Goal: Information Seeking & Learning: Learn about a topic

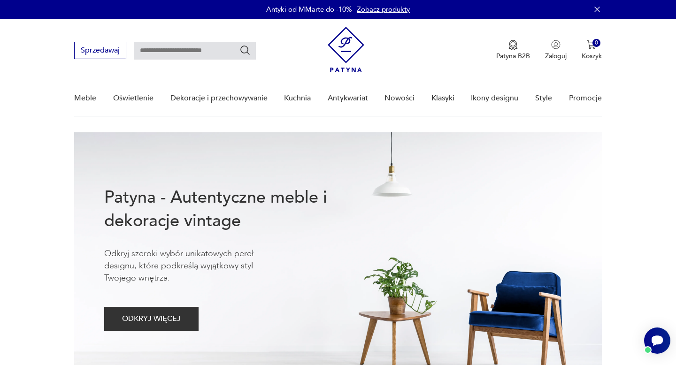
click at [224, 52] on input "text" at bounding box center [195, 51] width 122 height 18
type input "*******"
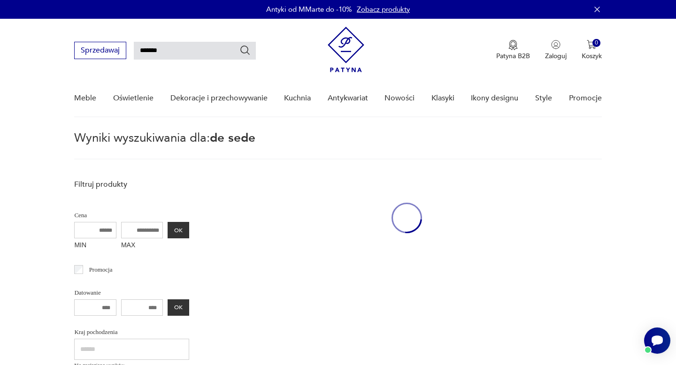
scroll to position [34, 0]
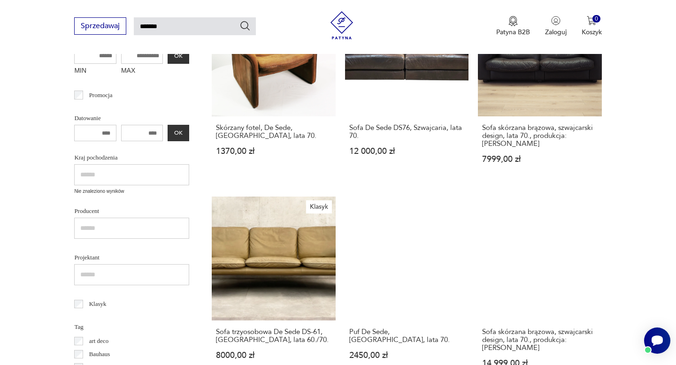
scroll to position [215, 0]
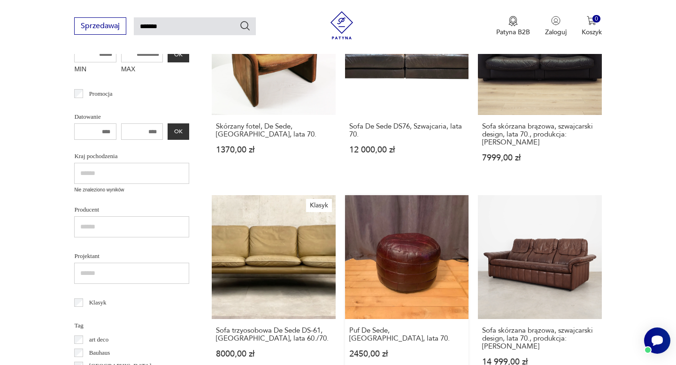
click at [416, 247] on link "Puf De Sede, [GEOGRAPHIC_DATA], lata 70. 2450,00 zł" at bounding box center [406, 289] width 123 height 189
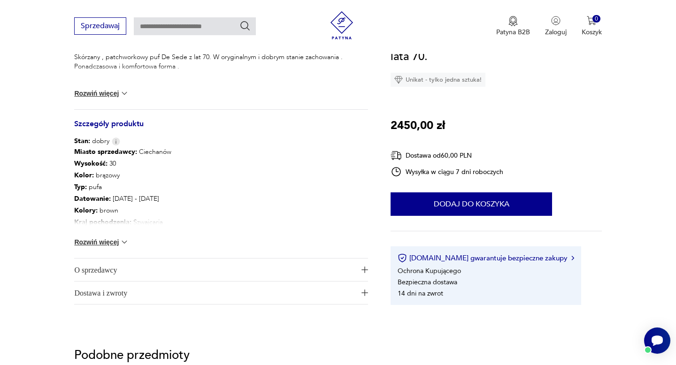
scroll to position [415, 0]
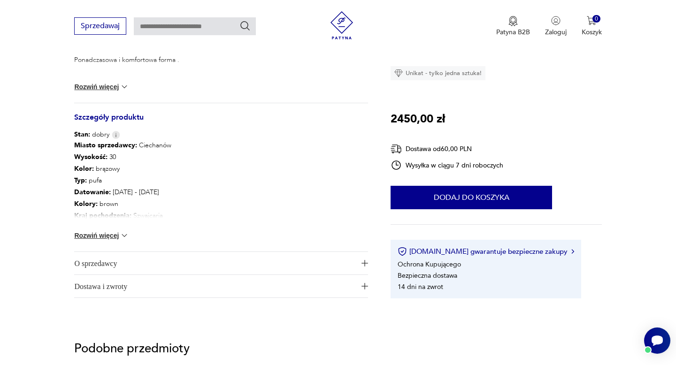
click at [102, 263] on span "O sprzedawcy" at bounding box center [214, 263] width 281 height 23
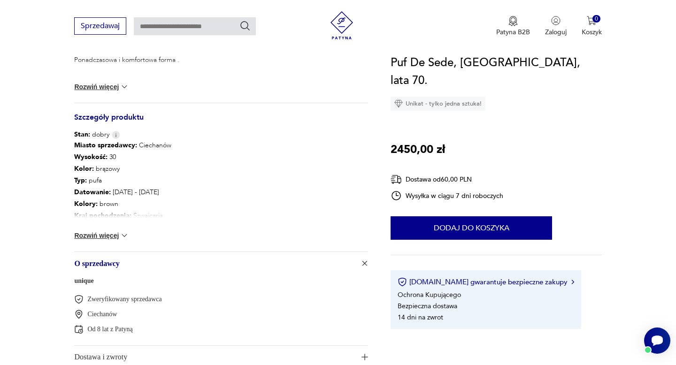
click at [84, 280] on link "unique" at bounding box center [83, 280] width 19 height 7
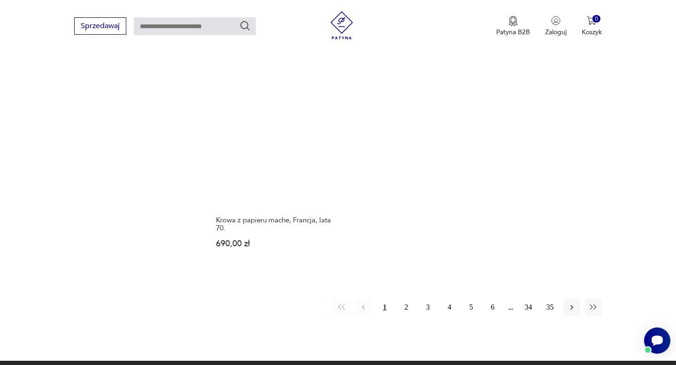
scroll to position [1315, 0]
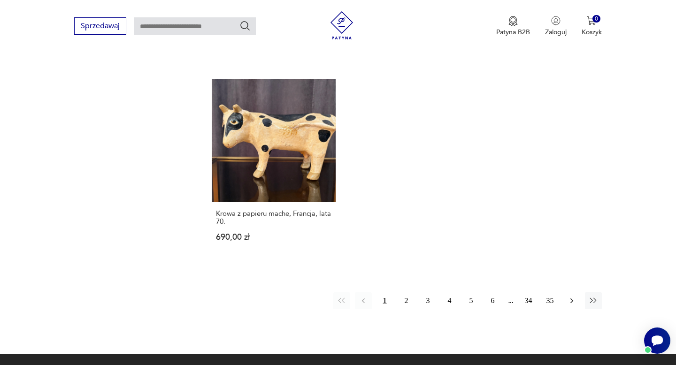
click at [572, 299] on icon "button" at bounding box center [571, 301] width 3 height 5
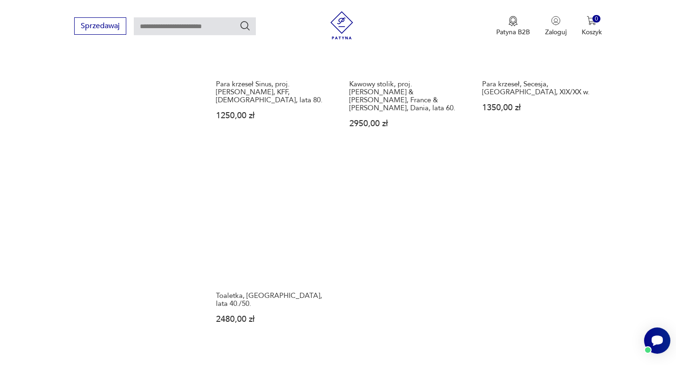
scroll to position [1246, 0]
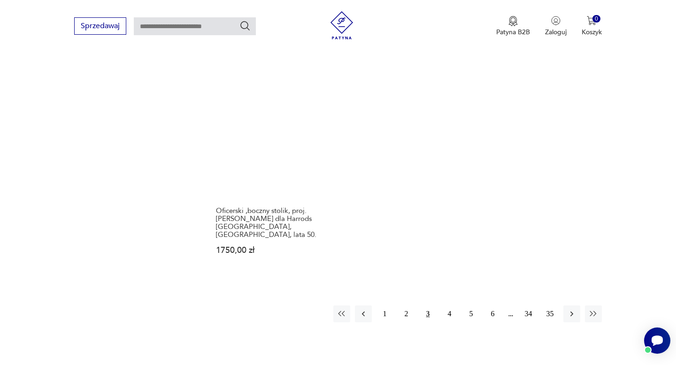
scroll to position [1396, 0]
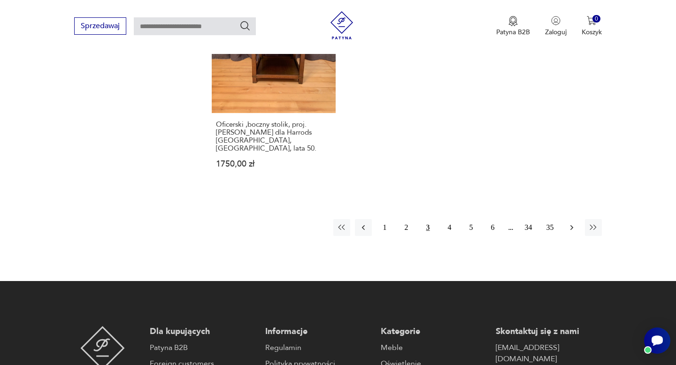
click at [571, 223] on icon "button" at bounding box center [571, 227] width 9 height 9
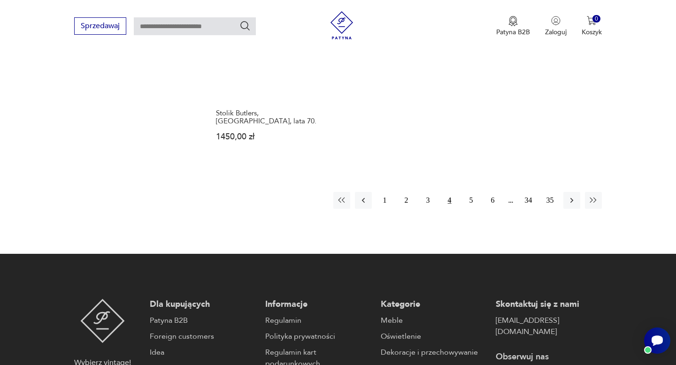
scroll to position [1462, 0]
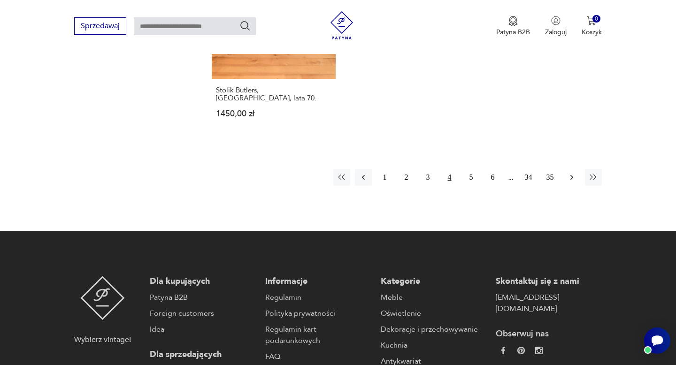
click at [573, 173] on icon "button" at bounding box center [571, 177] width 9 height 9
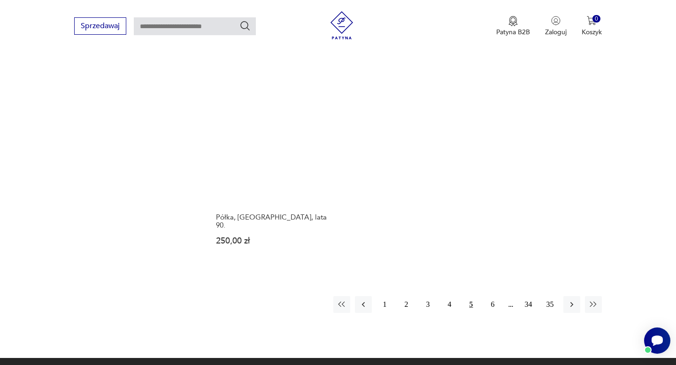
scroll to position [1317, 0]
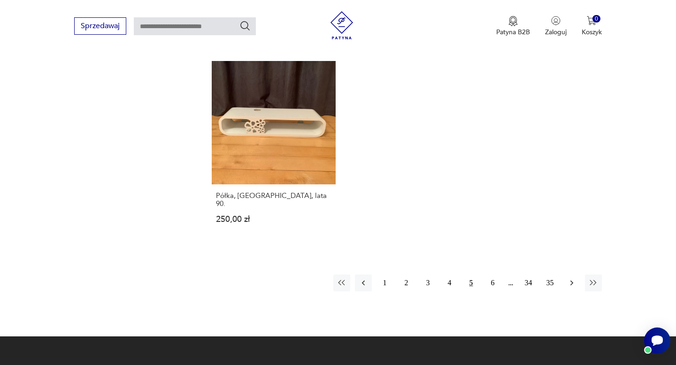
click at [573, 278] on icon "button" at bounding box center [571, 282] width 9 height 9
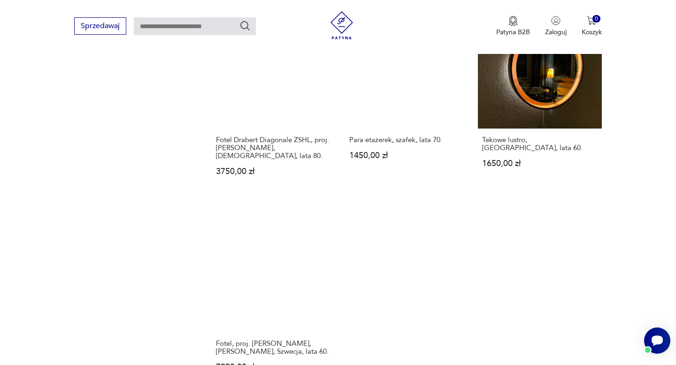
scroll to position [1240, 0]
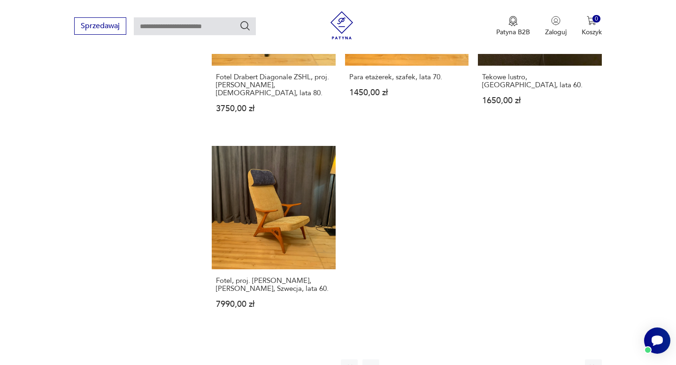
click at [572, 363] on icon "button" at bounding box center [571, 367] width 9 height 9
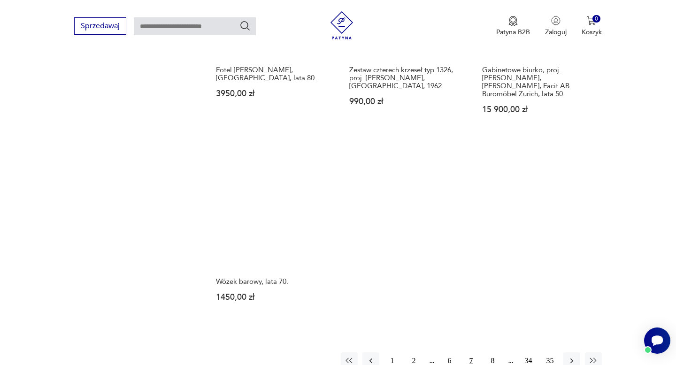
scroll to position [1268, 0]
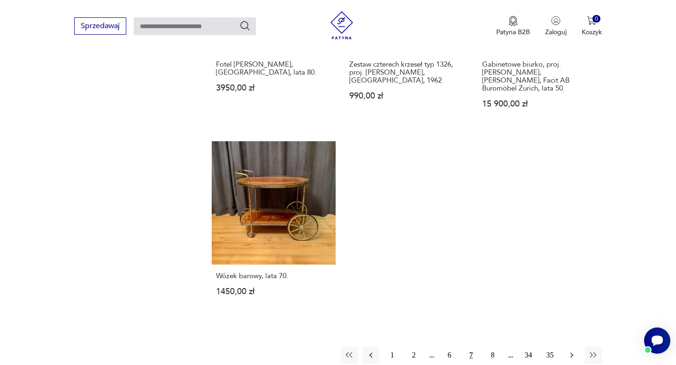
click at [573, 351] on icon "button" at bounding box center [571, 355] width 9 height 9
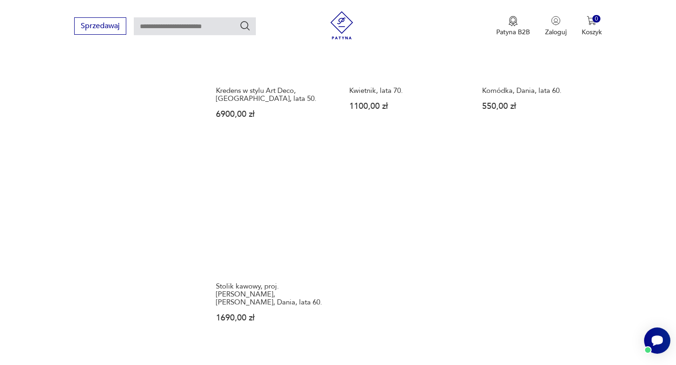
scroll to position [1227, 0]
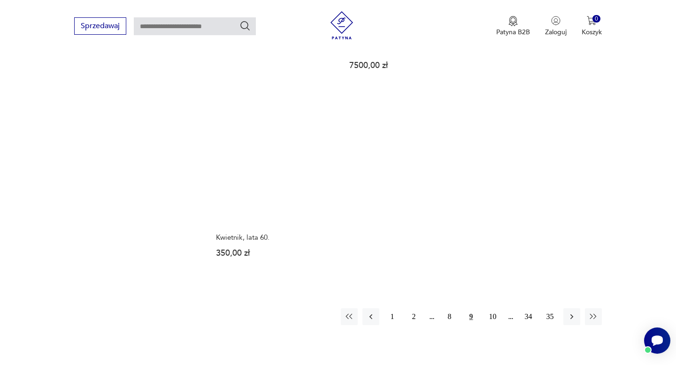
scroll to position [1335, 0]
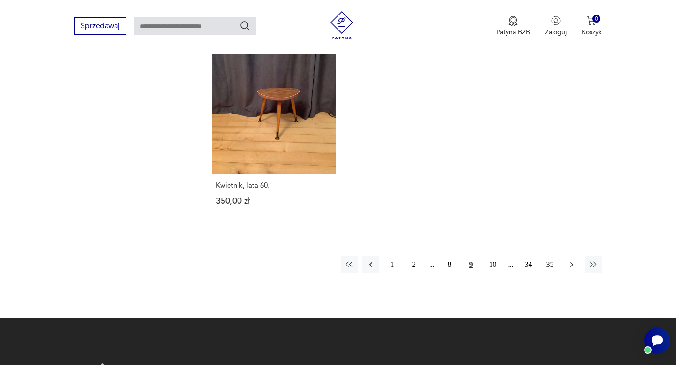
click at [573, 260] on icon "button" at bounding box center [571, 264] width 9 height 9
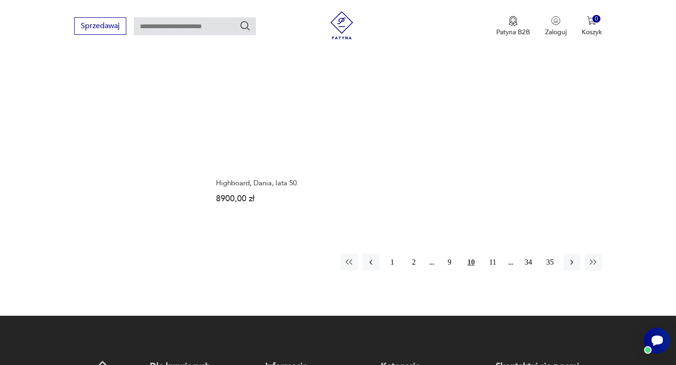
scroll to position [1314, 0]
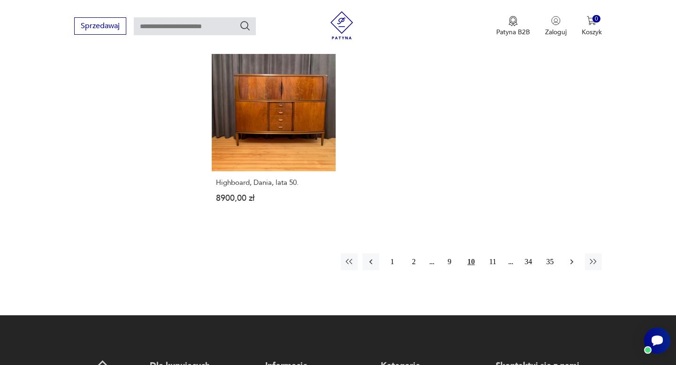
click at [572, 260] on icon "button" at bounding box center [571, 262] width 3 height 5
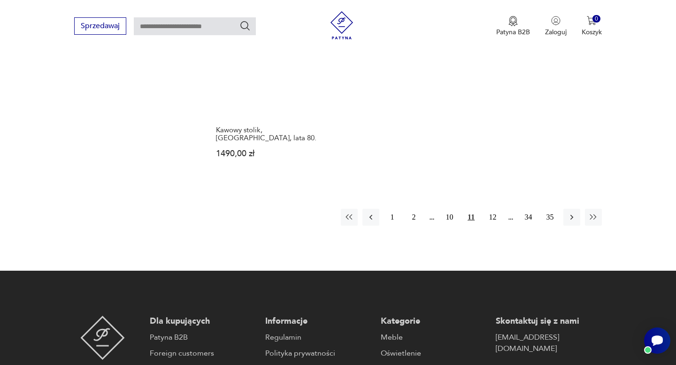
scroll to position [1419, 0]
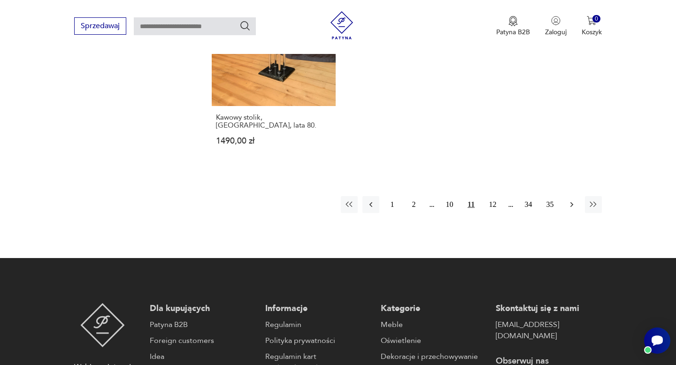
click at [572, 200] on icon "button" at bounding box center [571, 204] width 9 height 9
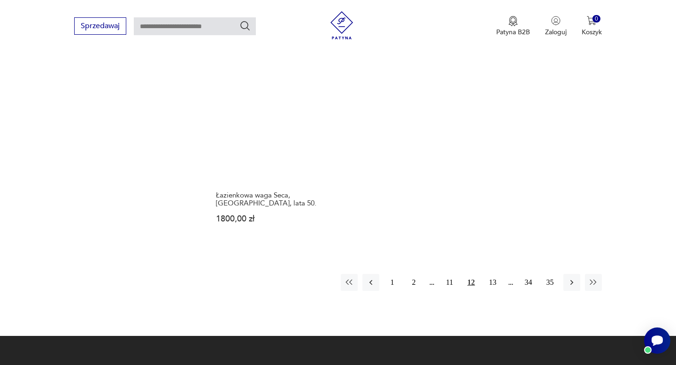
scroll to position [1310, 0]
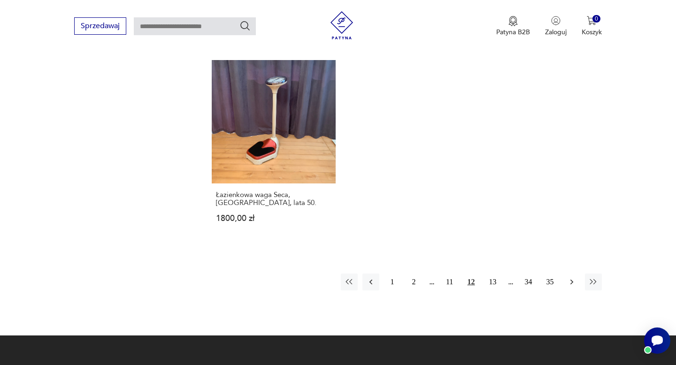
click at [572, 277] on icon "button" at bounding box center [571, 281] width 9 height 9
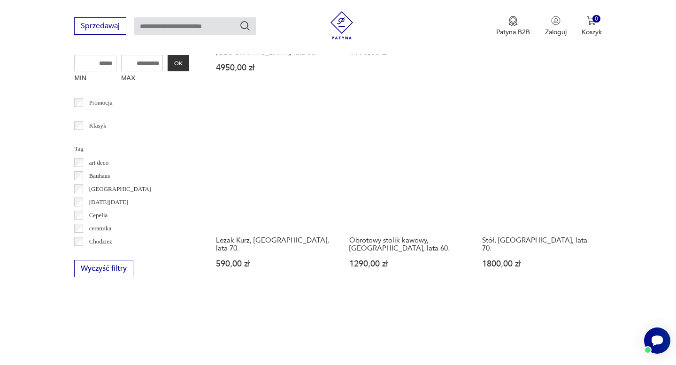
scroll to position [473, 0]
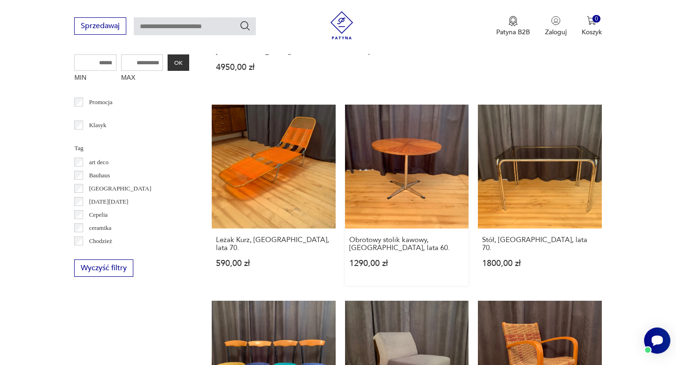
click at [429, 162] on link "Obrotowy stolik kawowy, [GEOGRAPHIC_DATA], lata 60. 1290,00 zł" at bounding box center [406, 195] width 123 height 181
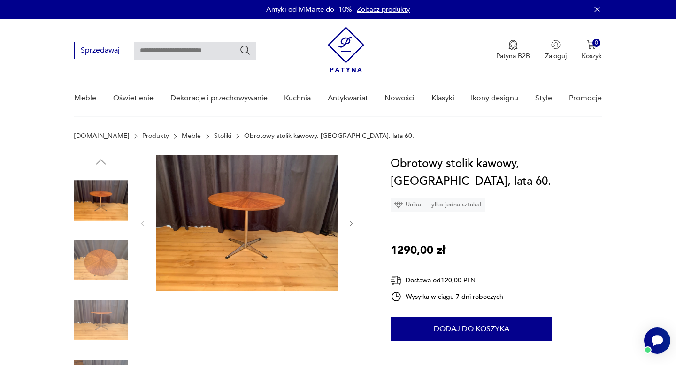
click at [351, 225] on icon "button" at bounding box center [351, 224] width 8 height 8
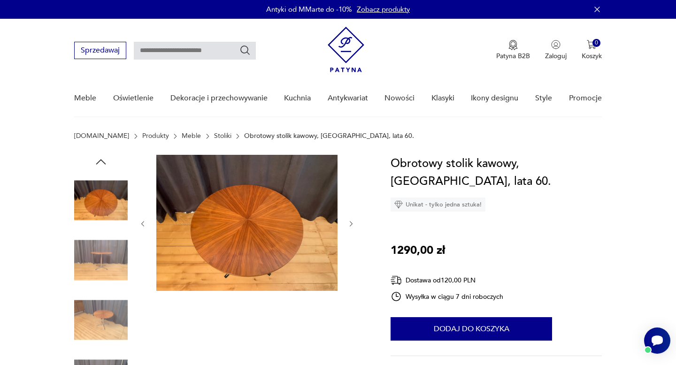
click at [351, 225] on icon "button" at bounding box center [351, 224] width 8 height 8
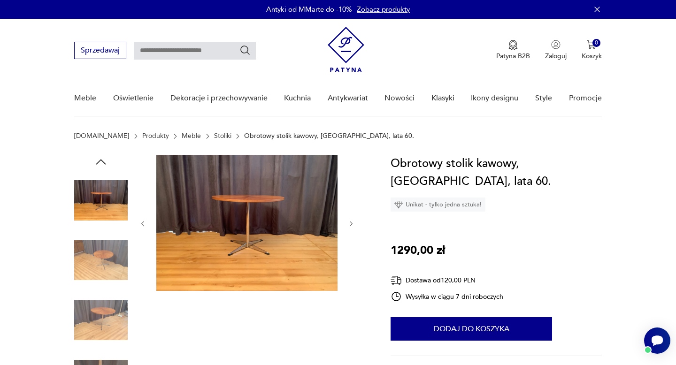
click at [351, 225] on icon "button" at bounding box center [351, 224] width 8 height 8
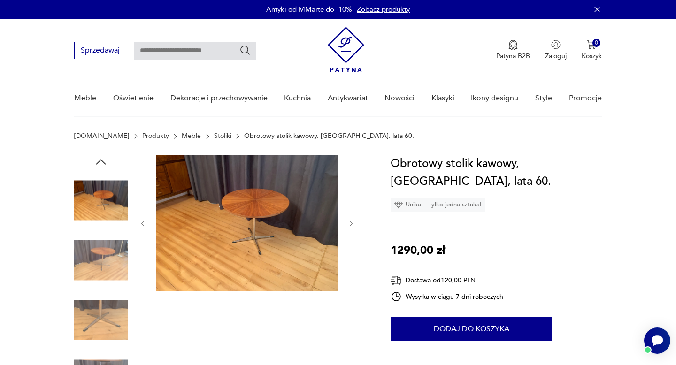
click at [351, 225] on icon "button" at bounding box center [351, 224] width 8 height 8
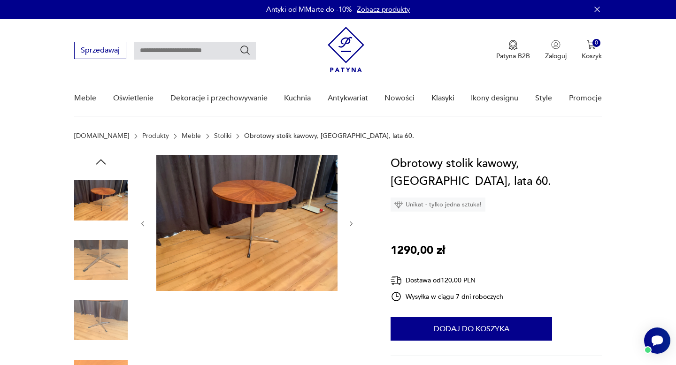
click at [351, 225] on icon "button" at bounding box center [351, 224] width 8 height 8
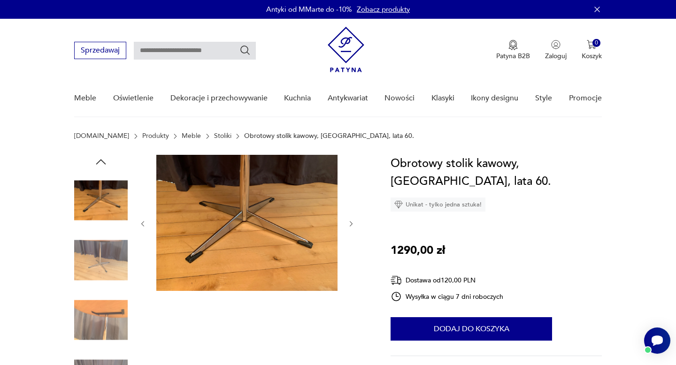
click at [351, 225] on icon "button" at bounding box center [351, 224] width 8 height 8
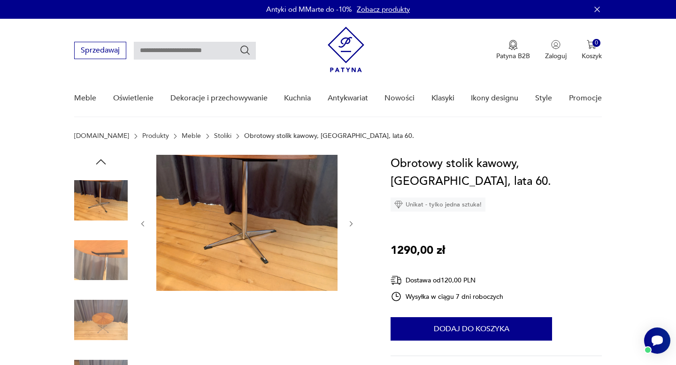
click at [351, 225] on icon "button" at bounding box center [351, 224] width 8 height 8
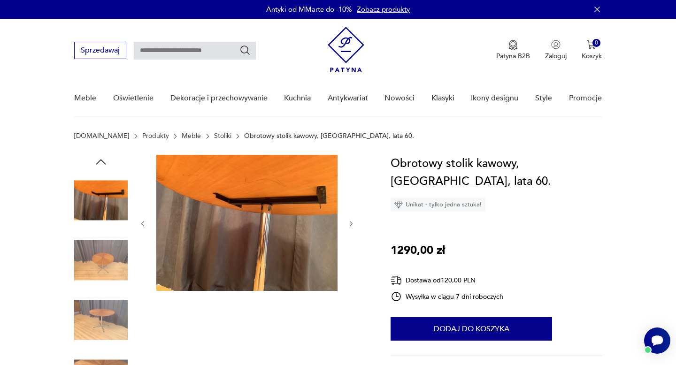
click at [351, 225] on icon "button" at bounding box center [351, 224] width 8 height 8
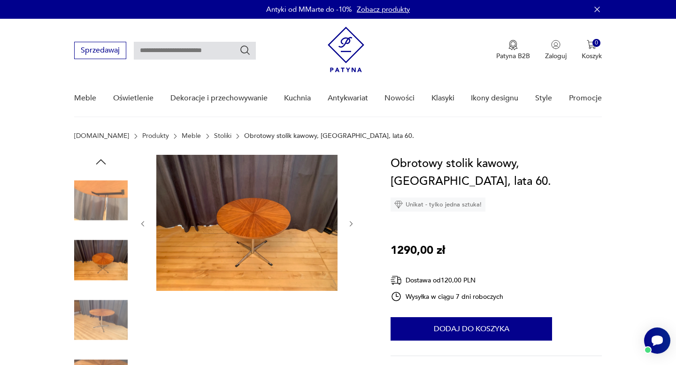
click at [351, 225] on icon "button" at bounding box center [351, 224] width 8 height 8
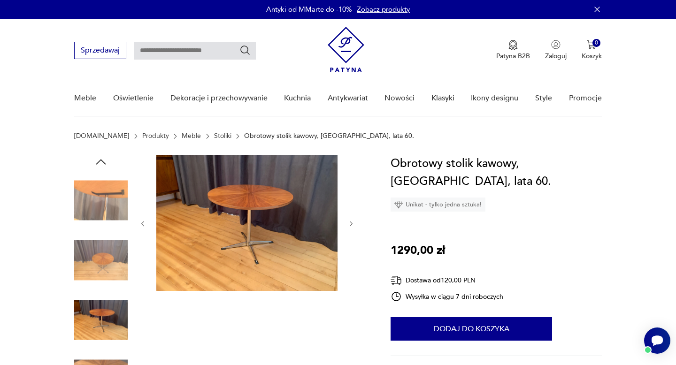
click at [351, 225] on icon "button" at bounding box center [351, 224] width 8 height 8
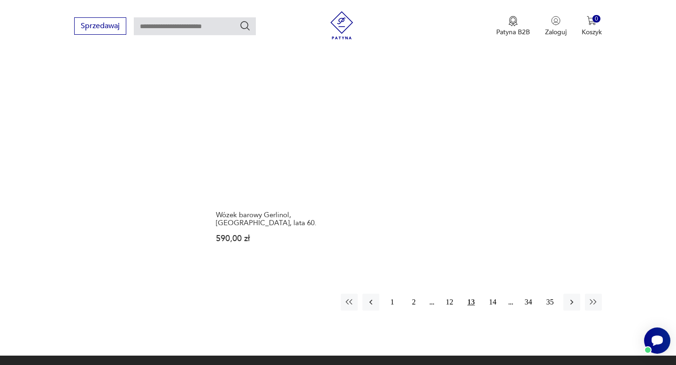
scroll to position [1333, 0]
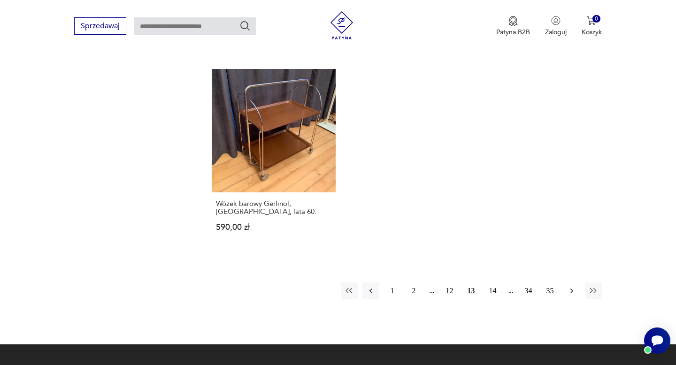
click at [571, 289] on icon "button" at bounding box center [571, 291] width 3 height 5
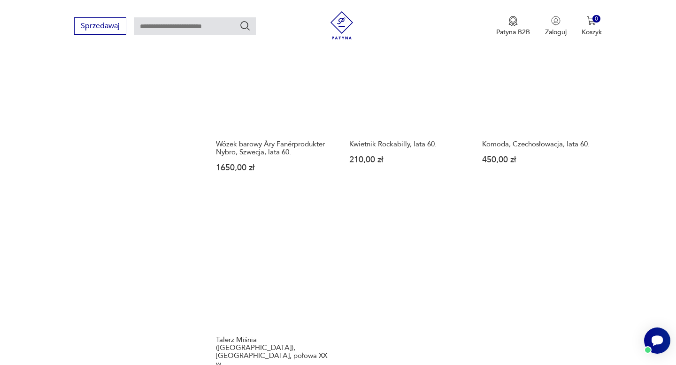
scroll to position [1237, 0]
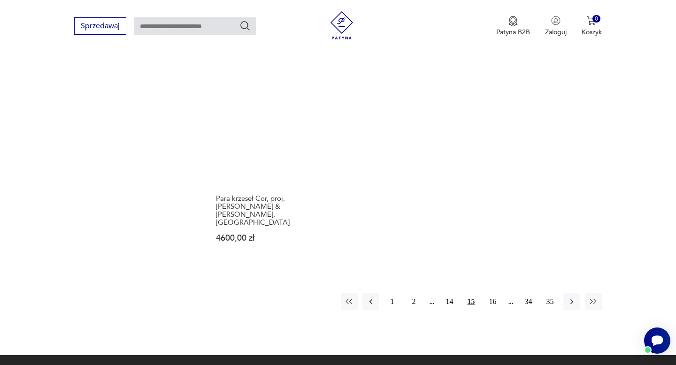
scroll to position [1344, 0]
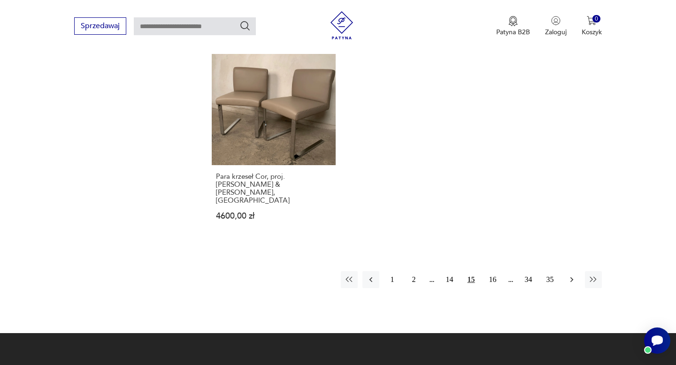
click at [573, 275] on icon "button" at bounding box center [571, 279] width 9 height 9
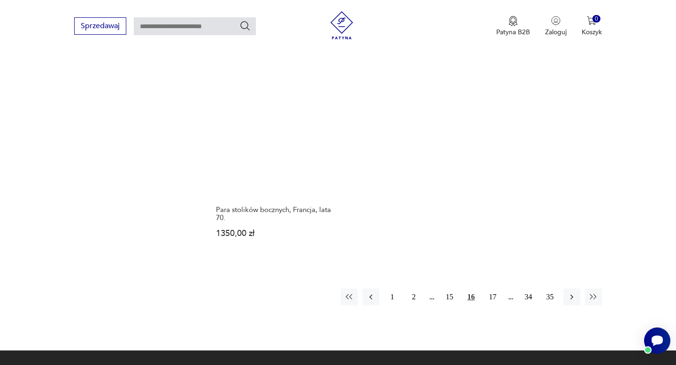
scroll to position [1313, 0]
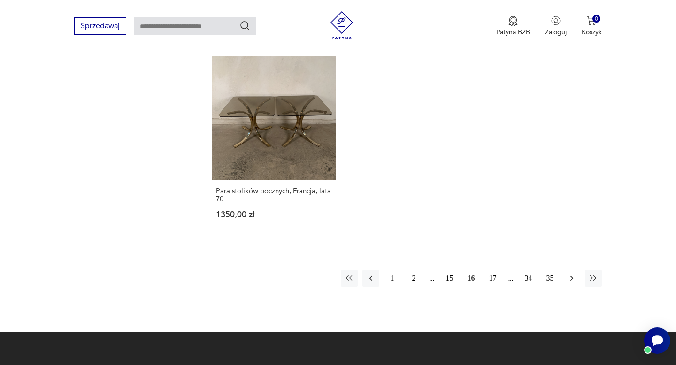
click at [572, 276] on icon "button" at bounding box center [571, 278] width 3 height 5
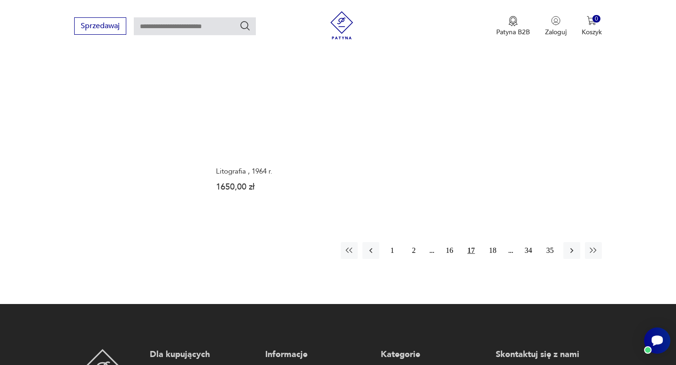
scroll to position [1334, 0]
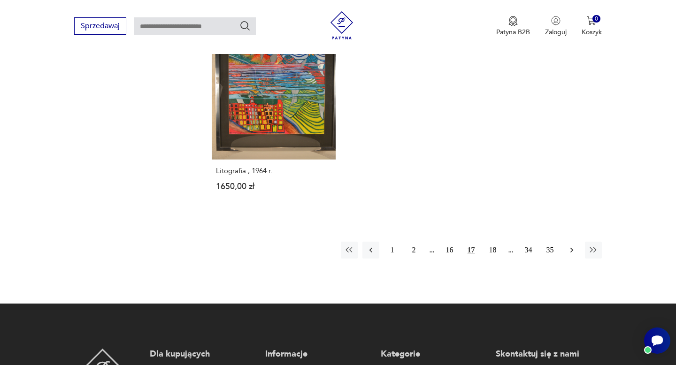
click at [573, 245] on icon "button" at bounding box center [571, 249] width 9 height 9
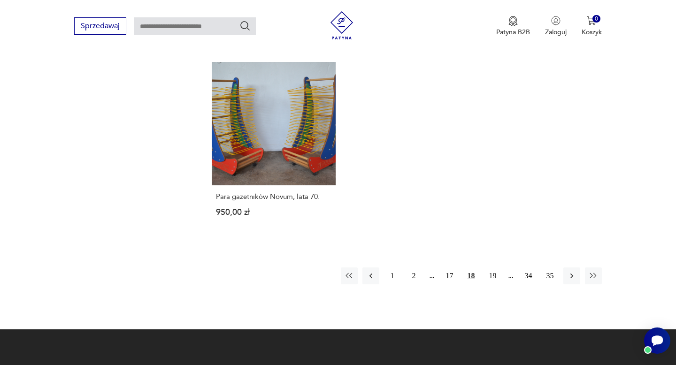
scroll to position [1293, 0]
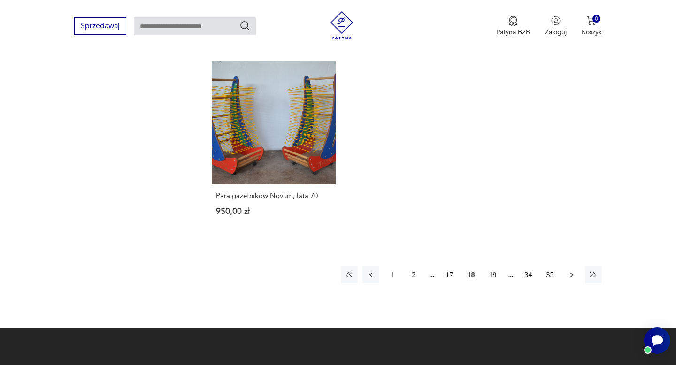
click at [572, 273] on icon "button" at bounding box center [571, 275] width 3 height 5
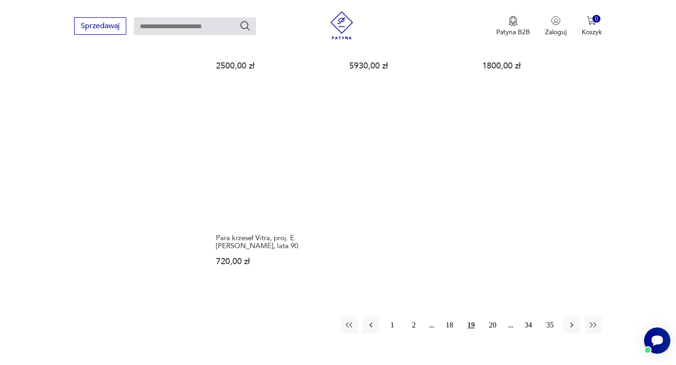
scroll to position [1249, 0]
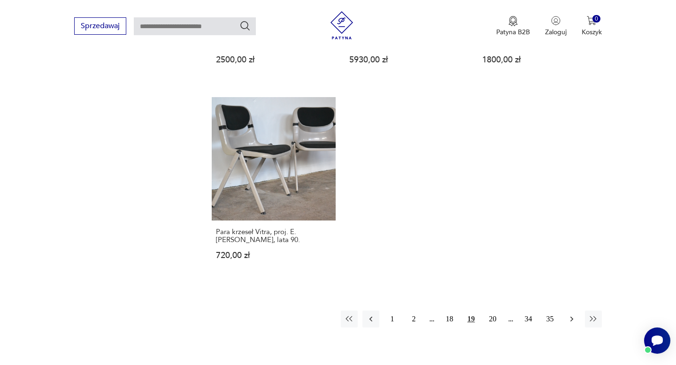
click at [571, 319] on icon "button" at bounding box center [571, 318] width 9 height 9
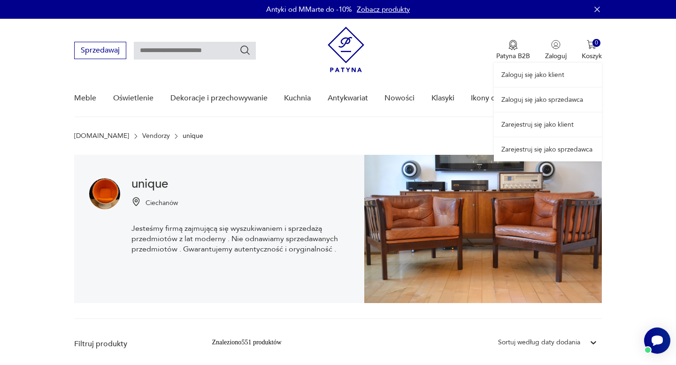
click at [546, 99] on link "Zaloguj się jako sprzedawca" at bounding box center [548, 100] width 108 height 24
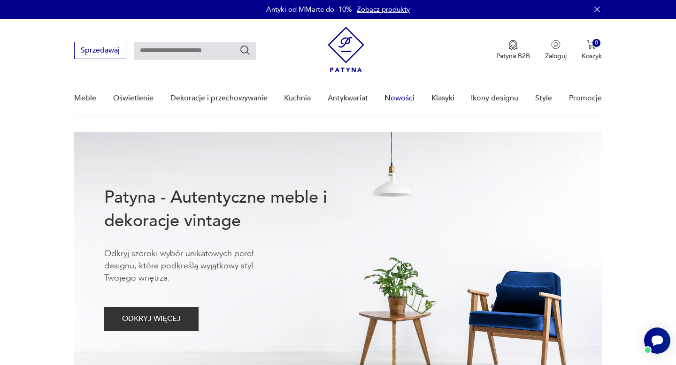
click at [406, 98] on link "Nowości" at bounding box center [399, 98] width 30 height 36
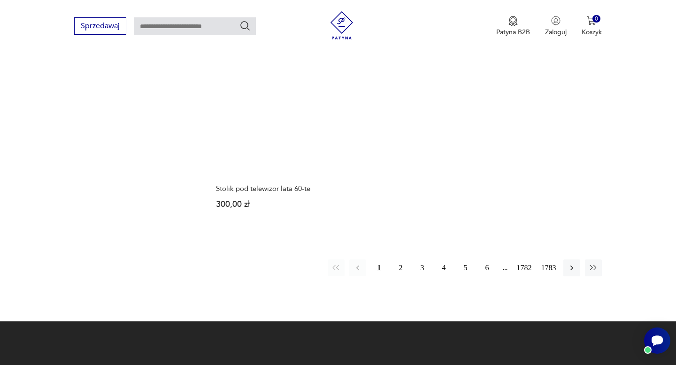
scroll to position [1272, 0]
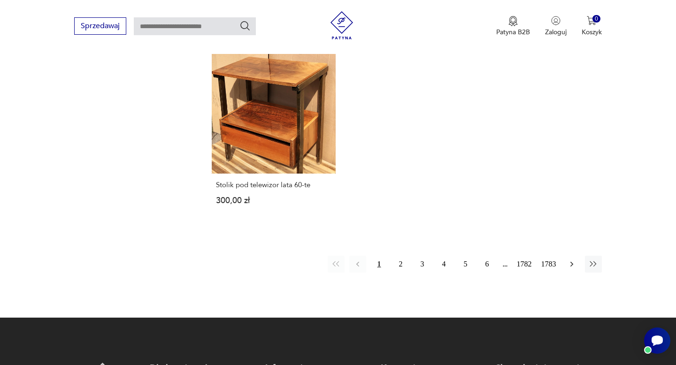
click at [571, 260] on icon "button" at bounding box center [571, 264] width 9 height 9
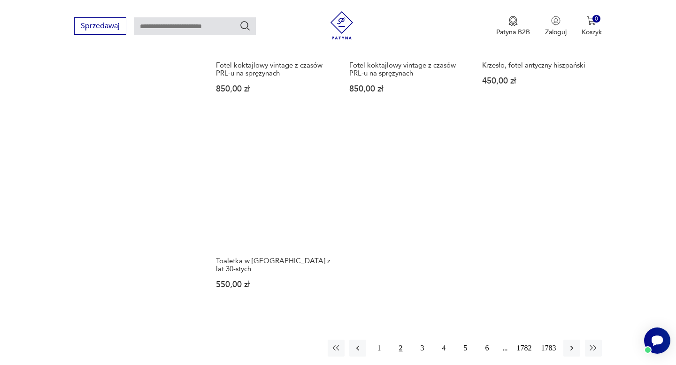
scroll to position [1173, 0]
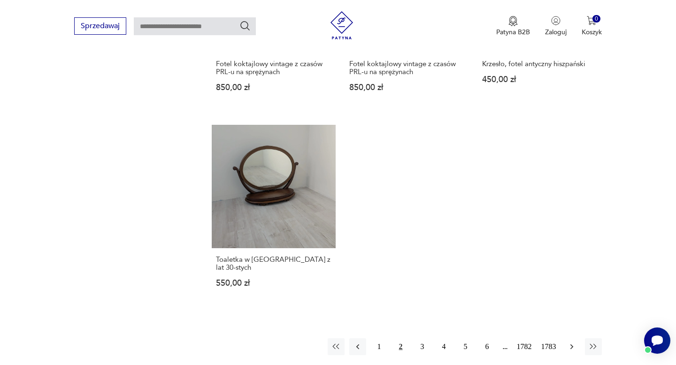
click at [571, 342] on icon "button" at bounding box center [571, 346] width 9 height 9
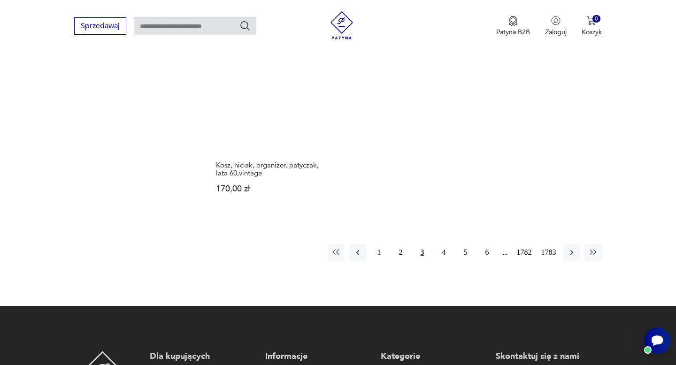
scroll to position [1281, 0]
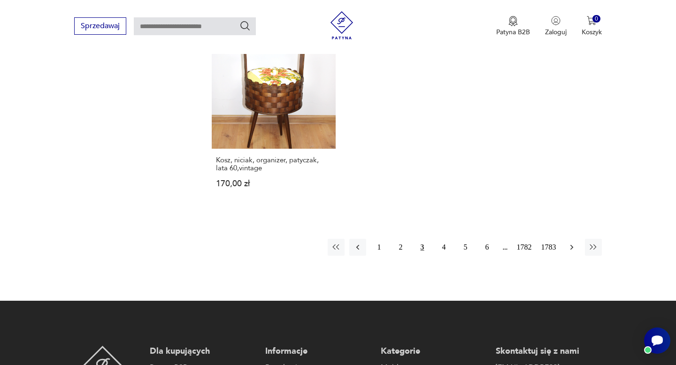
click at [573, 243] on icon "button" at bounding box center [571, 247] width 9 height 9
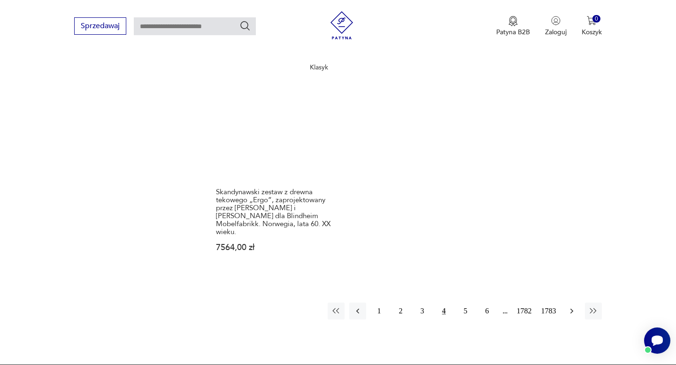
scroll to position [1317, 0]
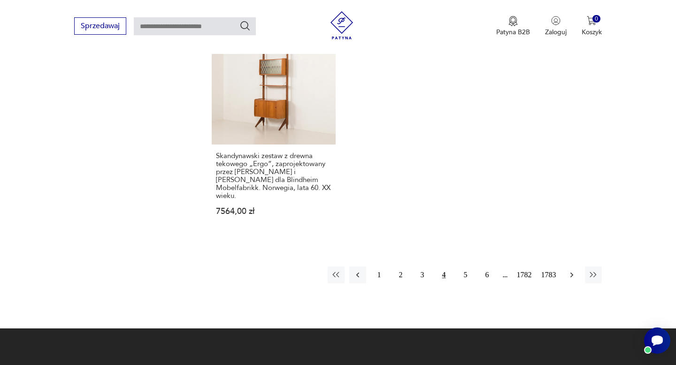
click at [571, 270] on icon "button" at bounding box center [571, 274] width 9 height 9
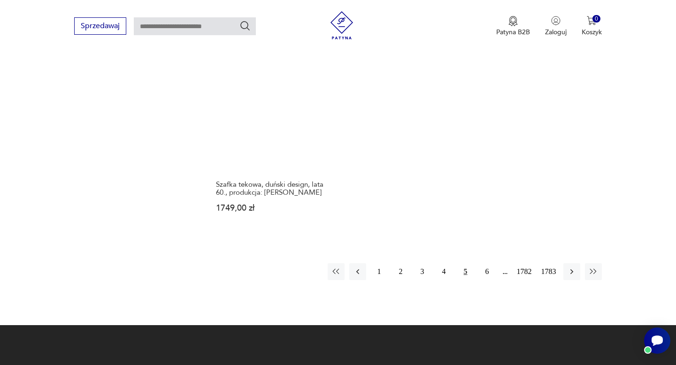
scroll to position [1275, 0]
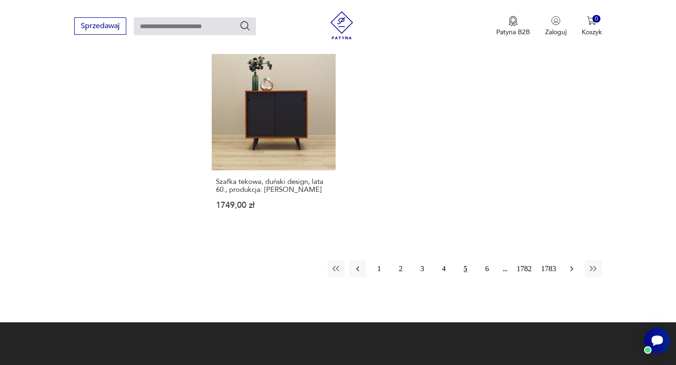
click at [572, 264] on icon "button" at bounding box center [571, 268] width 9 height 9
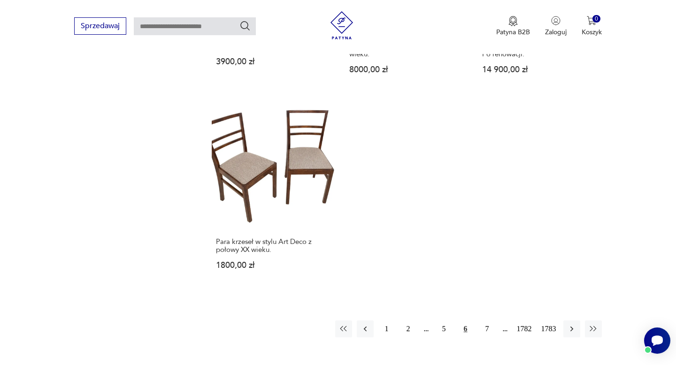
scroll to position [1259, 0]
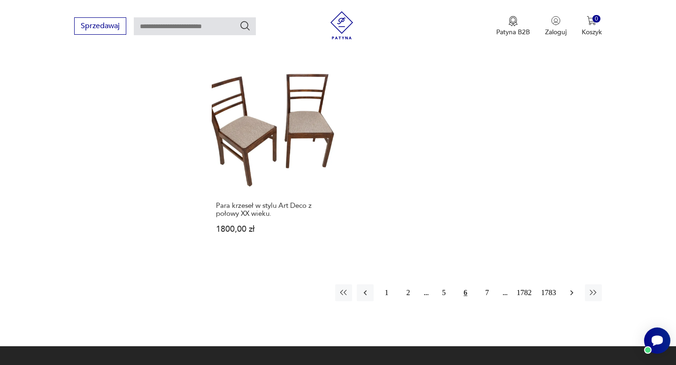
click at [572, 291] on icon "button" at bounding box center [571, 293] width 3 height 5
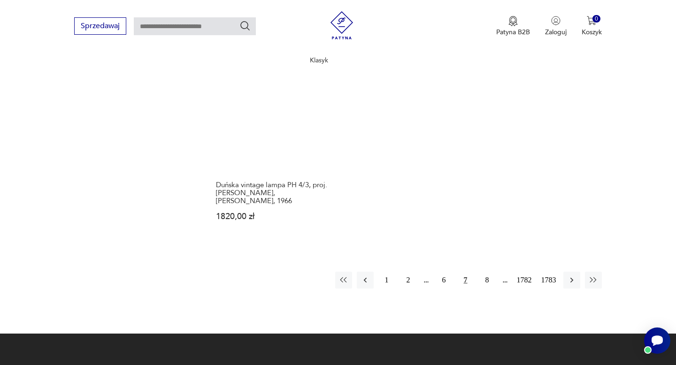
scroll to position [1280, 0]
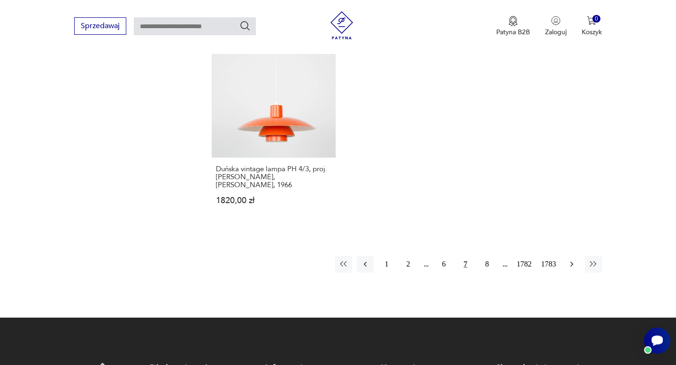
click at [571, 260] on icon "button" at bounding box center [571, 264] width 9 height 9
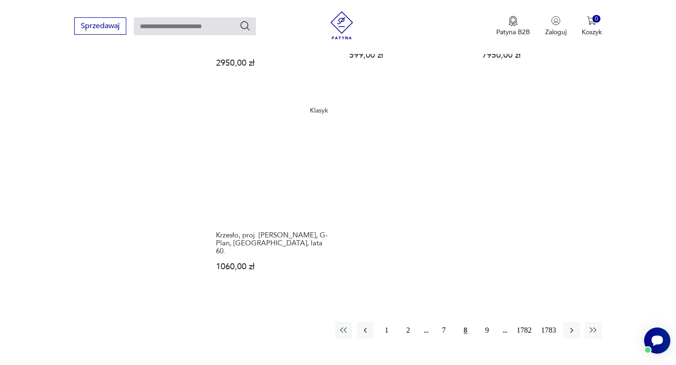
scroll to position [1219, 0]
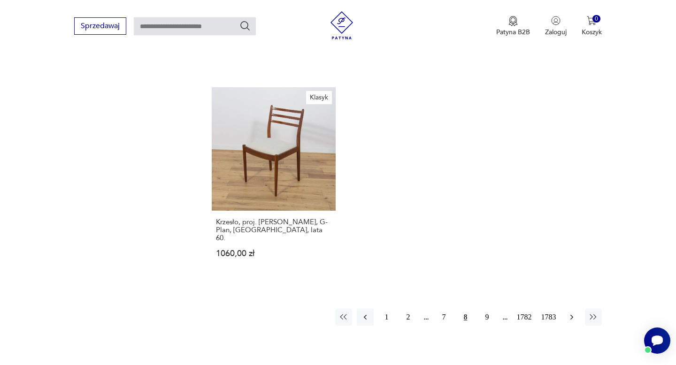
click at [572, 315] on icon "button" at bounding box center [571, 317] width 3 height 5
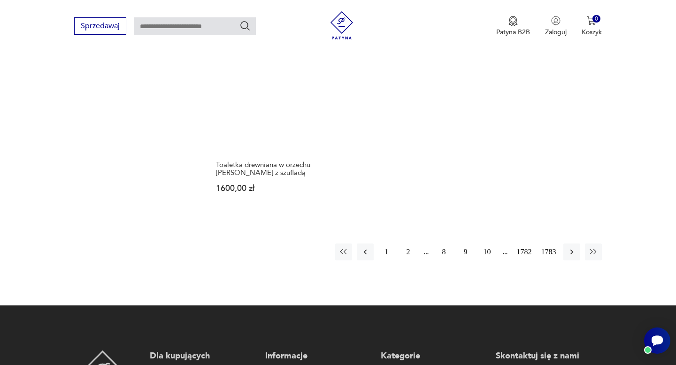
scroll to position [1372, 0]
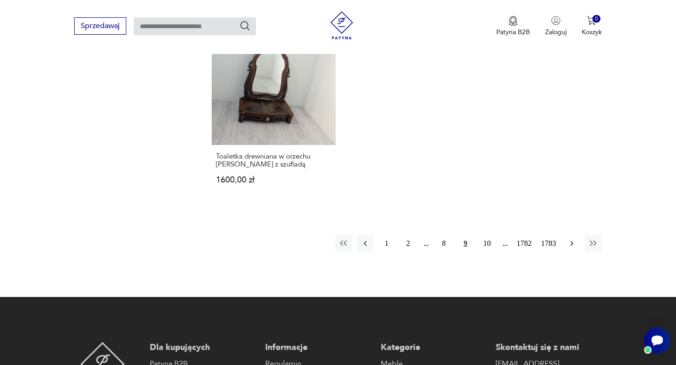
click at [572, 241] on icon "button" at bounding box center [571, 243] width 3 height 5
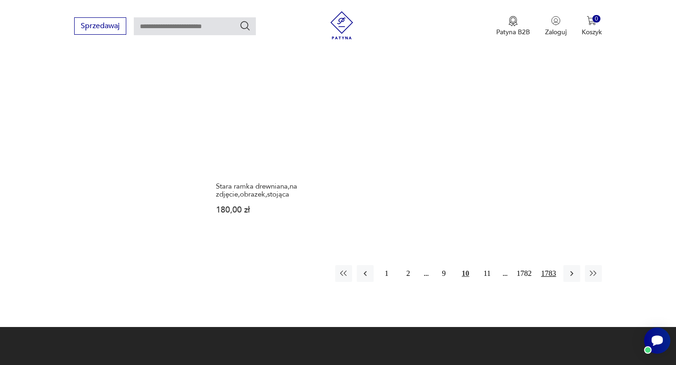
scroll to position [1261, 0]
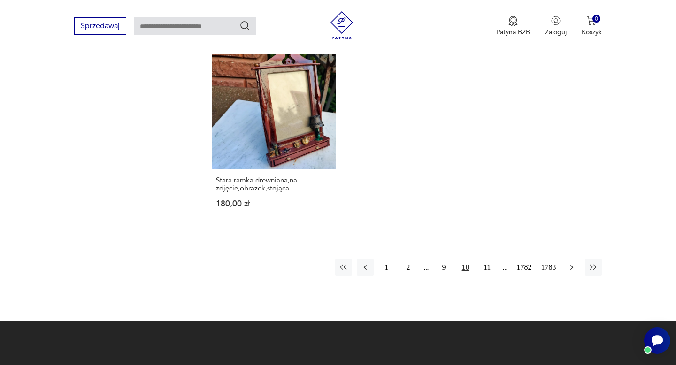
click at [573, 263] on icon "button" at bounding box center [571, 267] width 9 height 9
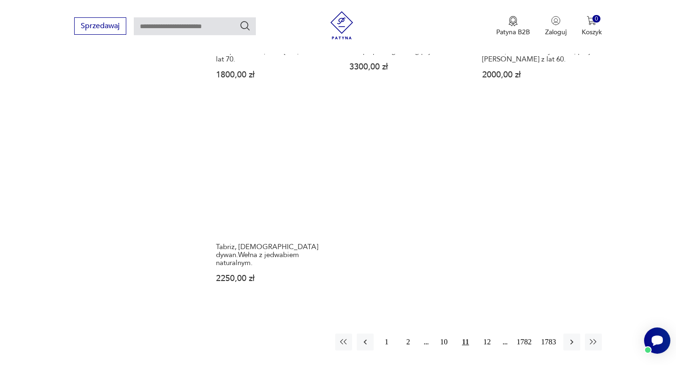
scroll to position [1199, 0]
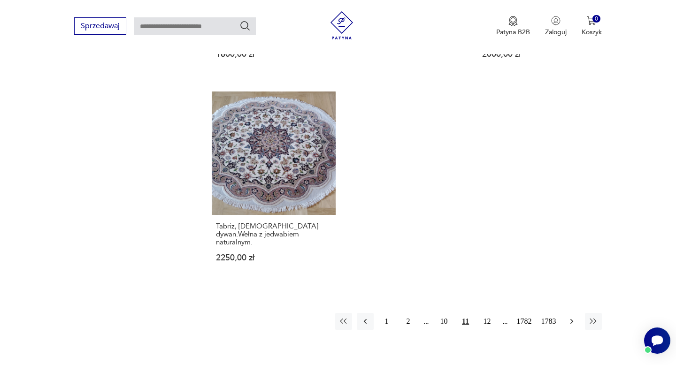
click at [572, 319] on icon "button" at bounding box center [571, 321] width 3 height 5
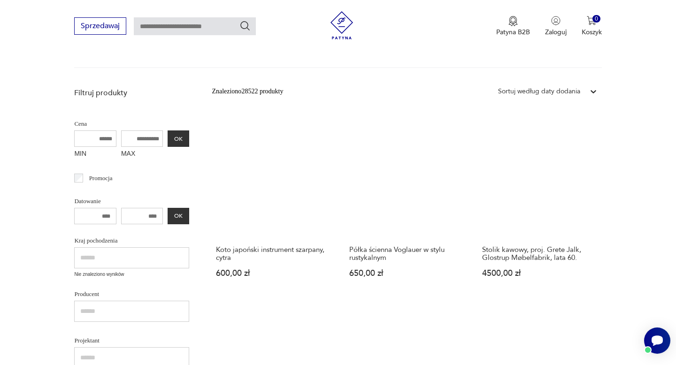
scroll to position [183, 0]
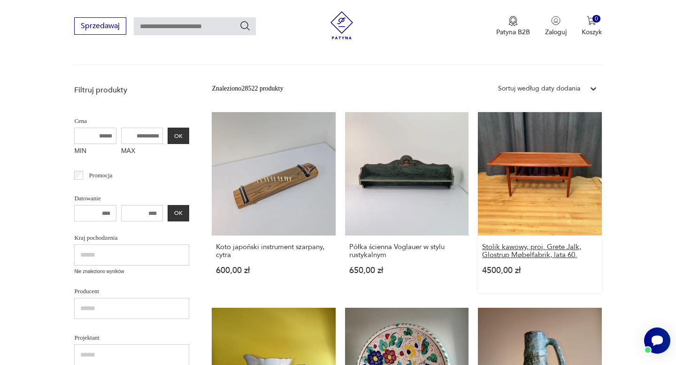
click at [543, 251] on h3 "Stolik kawowy, proj. Grete Jalk, Glostrup Møbelfabrik, lata 60." at bounding box center [539, 251] width 115 height 16
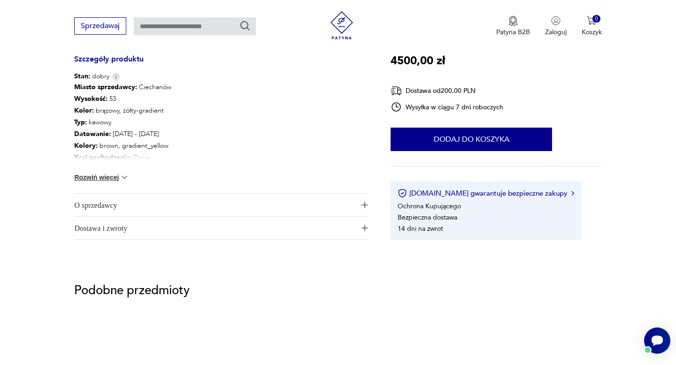
scroll to position [512, 0]
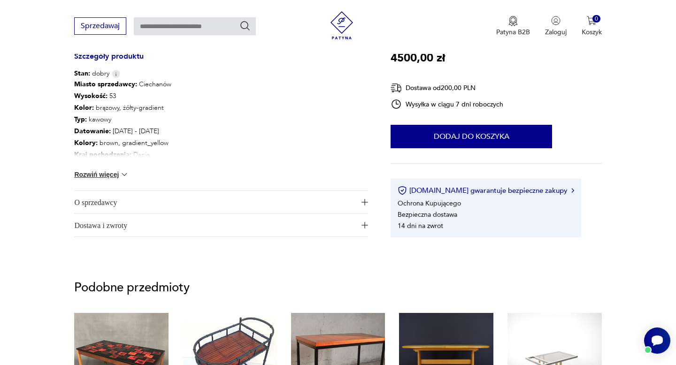
click at [125, 204] on span "O sprzedawcy" at bounding box center [214, 202] width 281 height 23
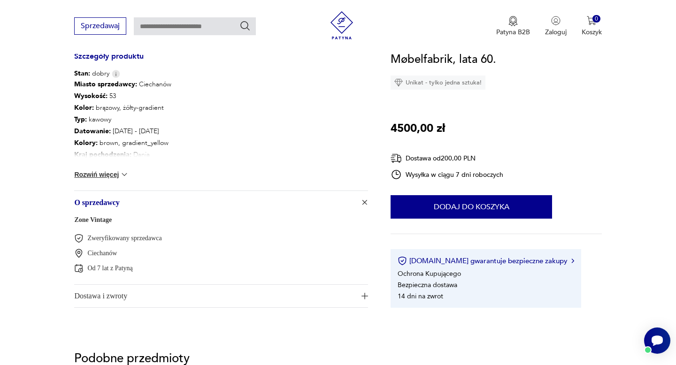
click at [100, 219] on link "Zone Vintage" at bounding box center [93, 219] width 38 height 7
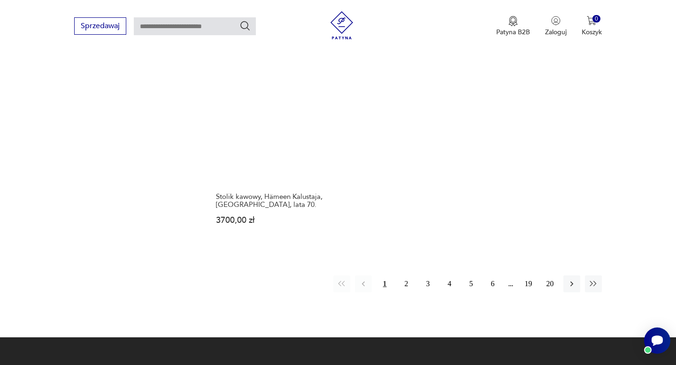
scroll to position [1324, 0]
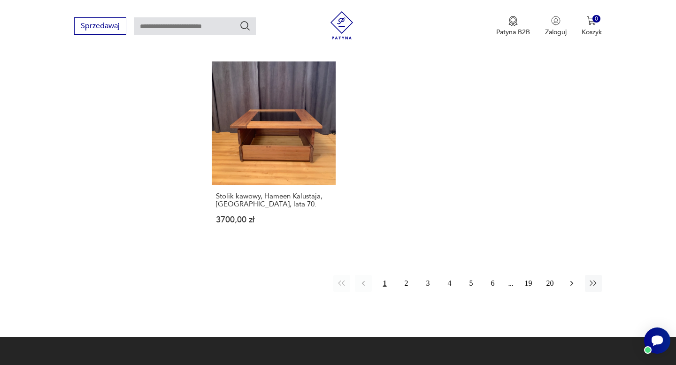
click at [571, 279] on icon "button" at bounding box center [571, 283] width 9 height 9
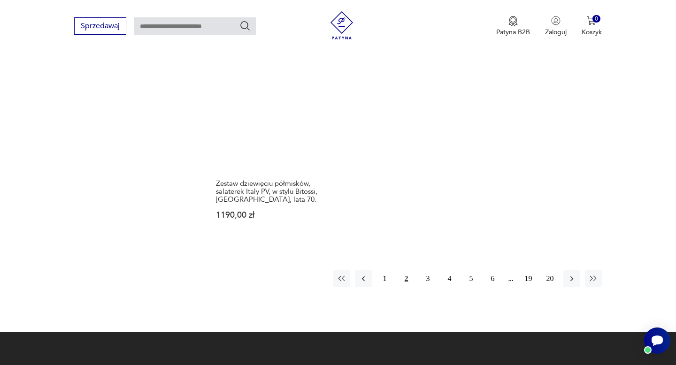
scroll to position [1336, 0]
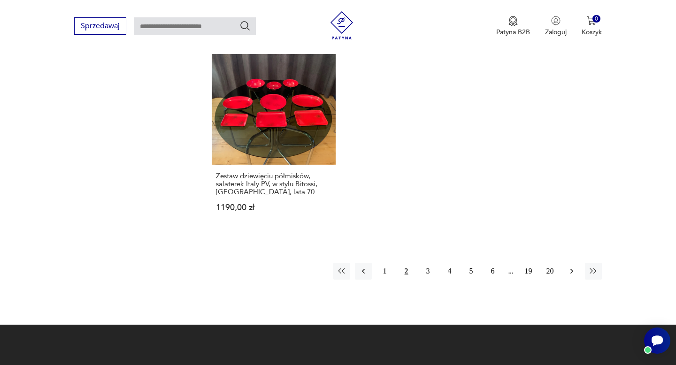
click at [573, 267] on icon "button" at bounding box center [571, 271] width 9 height 9
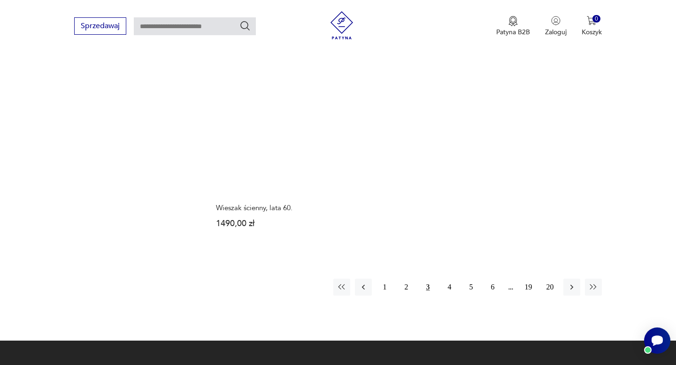
scroll to position [1344, 0]
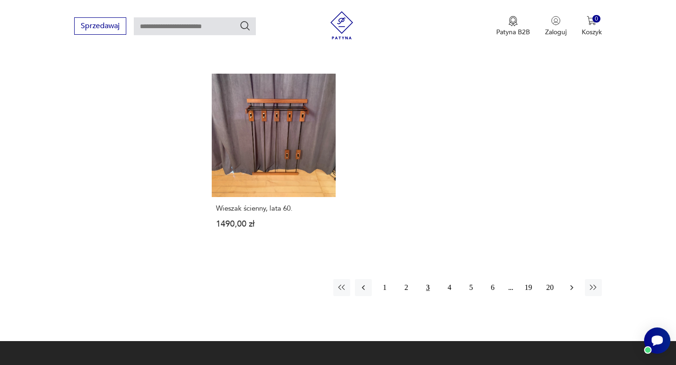
click at [572, 283] on icon "button" at bounding box center [571, 287] width 9 height 9
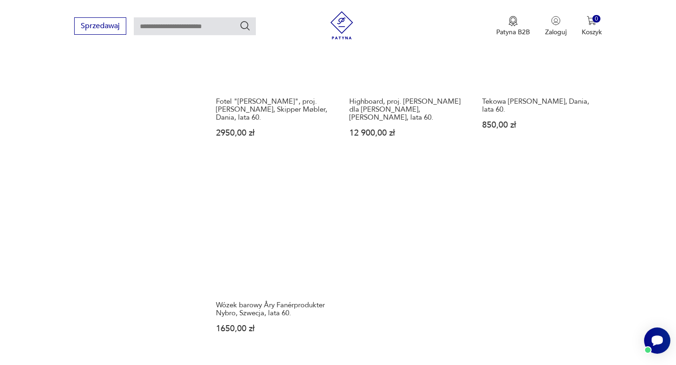
scroll to position [1226, 0]
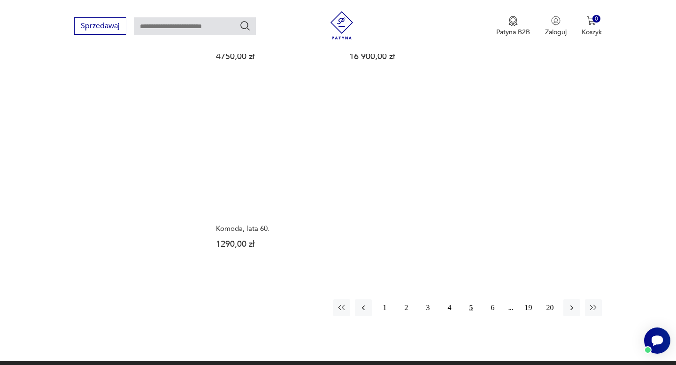
scroll to position [1302, 0]
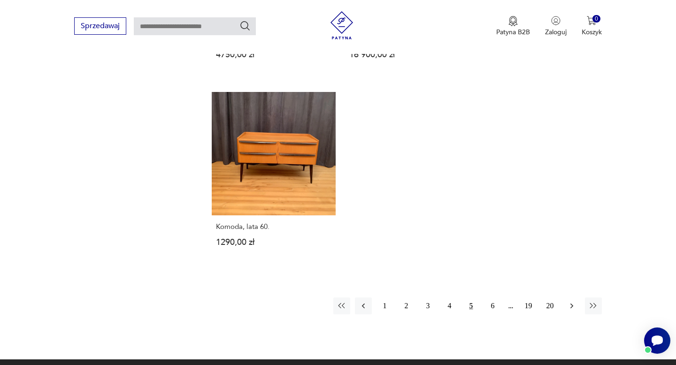
click at [573, 304] on icon "button" at bounding box center [571, 306] width 3 height 5
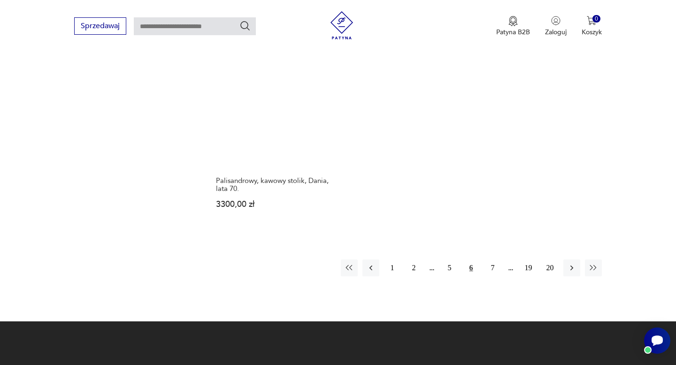
scroll to position [1324, 0]
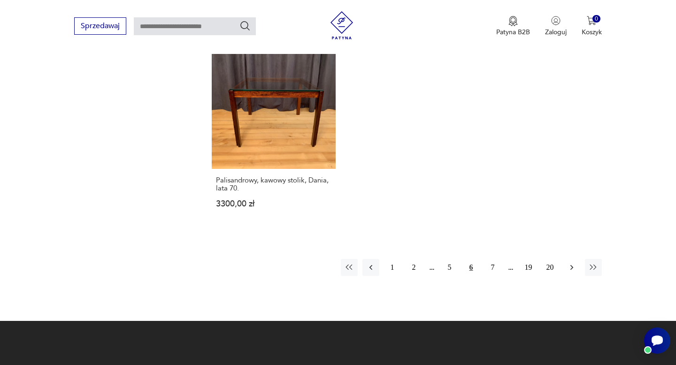
click at [572, 265] on icon "button" at bounding box center [571, 267] width 3 height 5
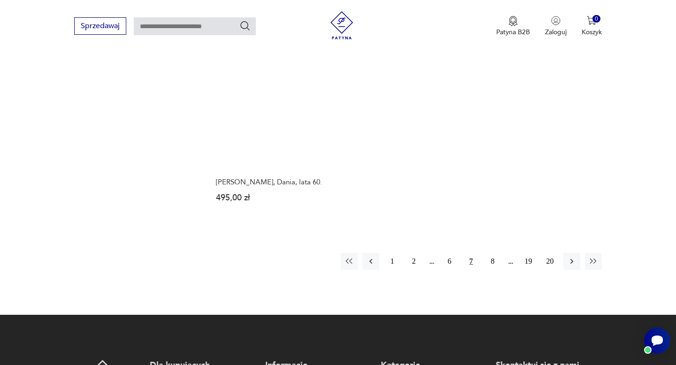
scroll to position [1332, 0]
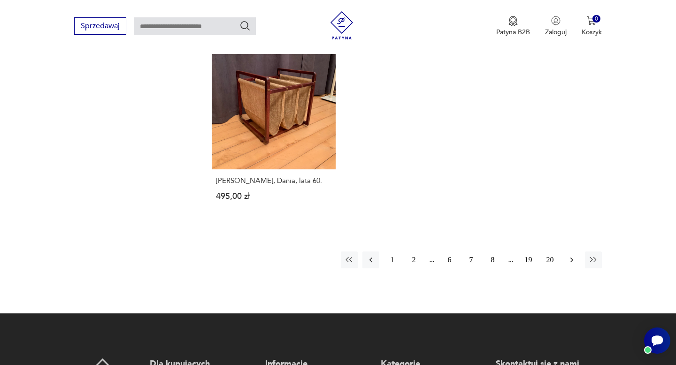
click at [573, 255] on icon "button" at bounding box center [571, 259] width 9 height 9
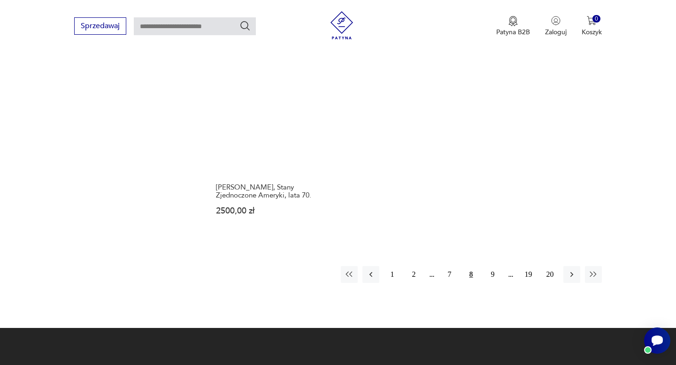
scroll to position [1347, 0]
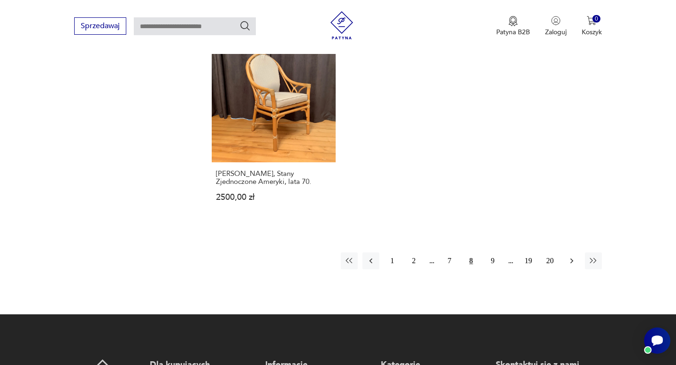
click at [573, 256] on icon "button" at bounding box center [571, 260] width 9 height 9
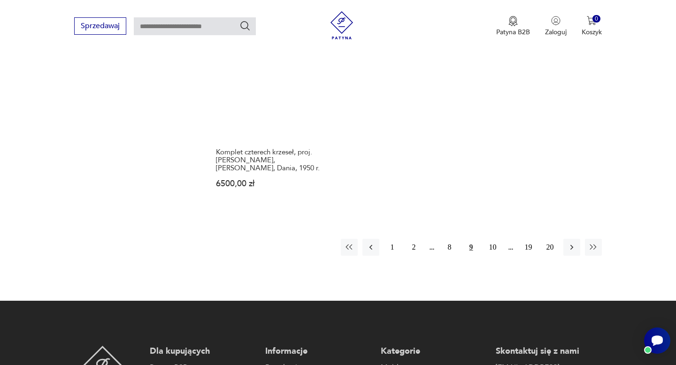
scroll to position [1379, 0]
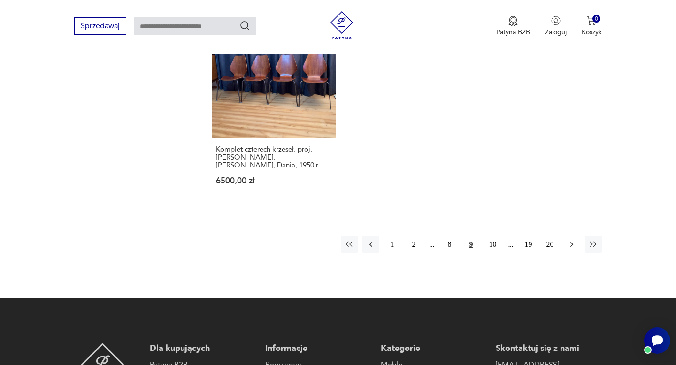
click at [572, 242] on icon "button" at bounding box center [571, 244] width 3 height 5
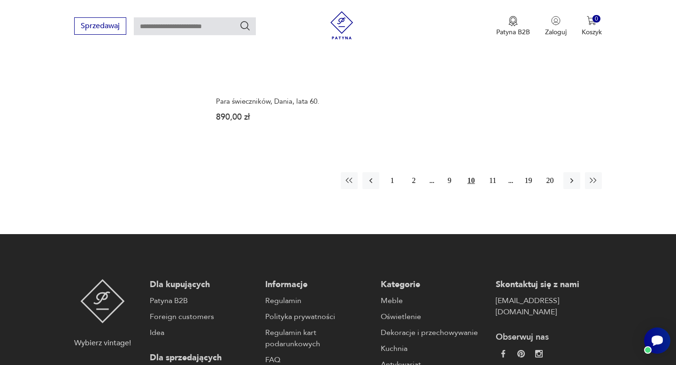
scroll to position [1416, 0]
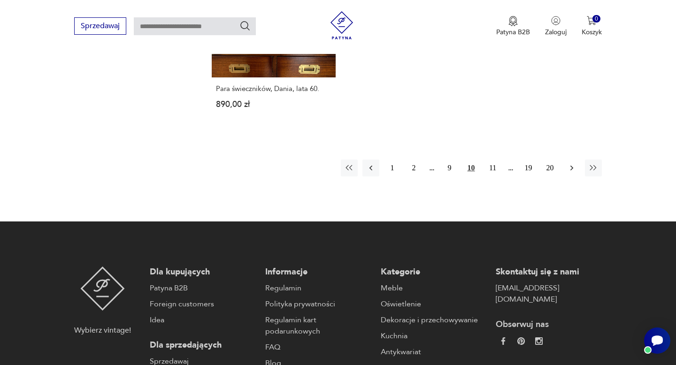
click at [573, 163] on icon "button" at bounding box center [571, 167] width 9 height 9
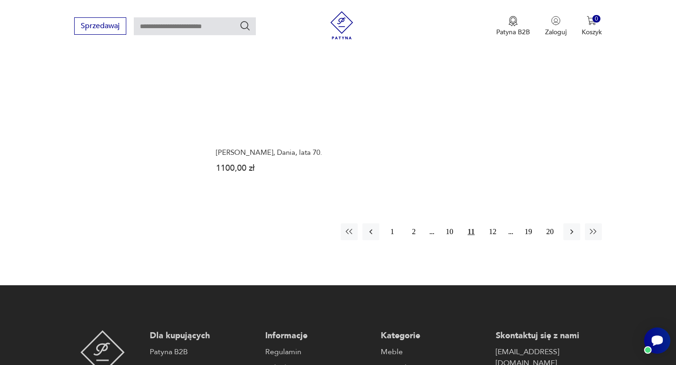
scroll to position [1353, 0]
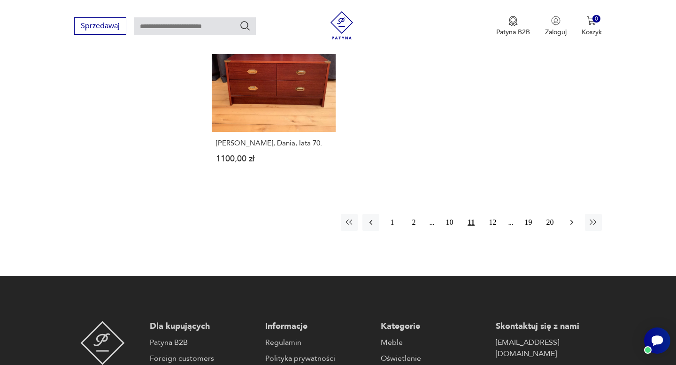
click at [572, 220] on icon "button" at bounding box center [571, 222] width 3 height 5
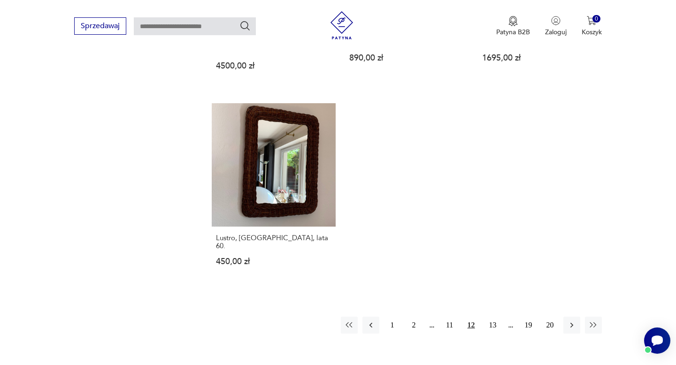
scroll to position [1275, 0]
click at [571, 320] on icon "button" at bounding box center [571, 324] width 9 height 9
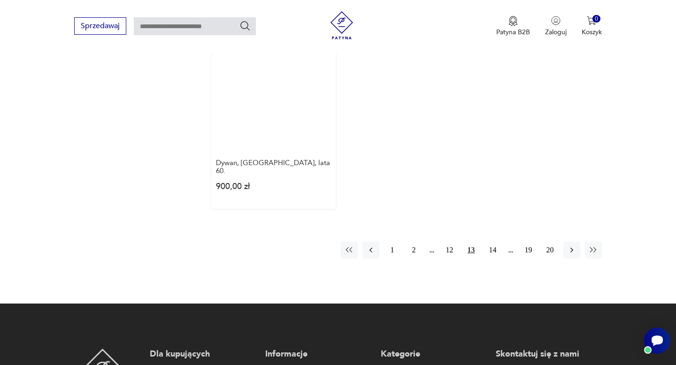
scroll to position [1333, 0]
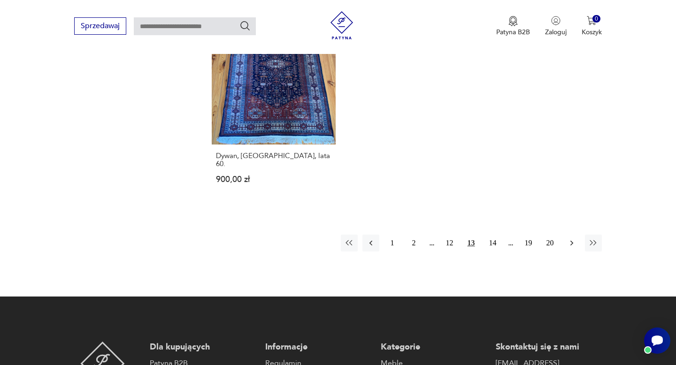
click at [573, 238] on icon "button" at bounding box center [571, 242] width 9 height 9
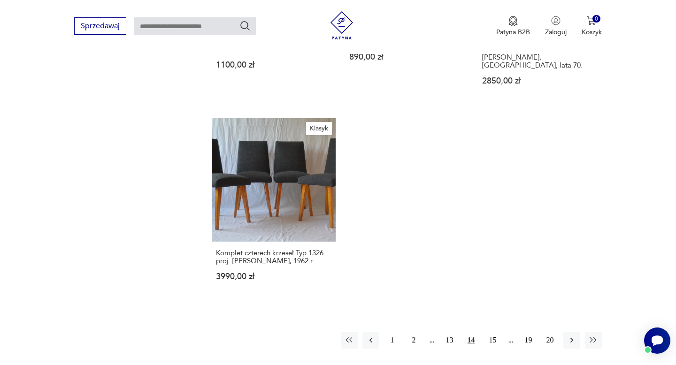
scroll to position [1277, 0]
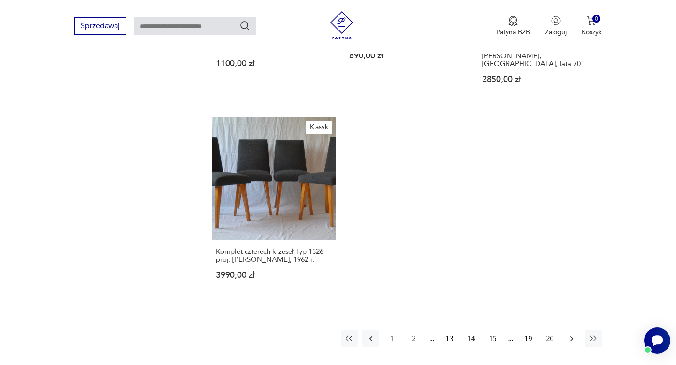
click at [571, 334] on icon "button" at bounding box center [571, 338] width 9 height 9
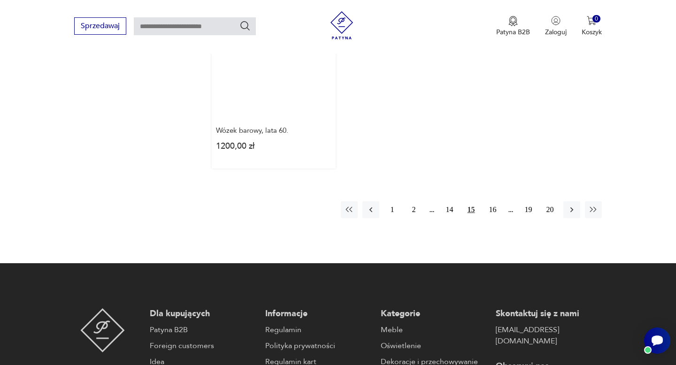
scroll to position [1383, 0]
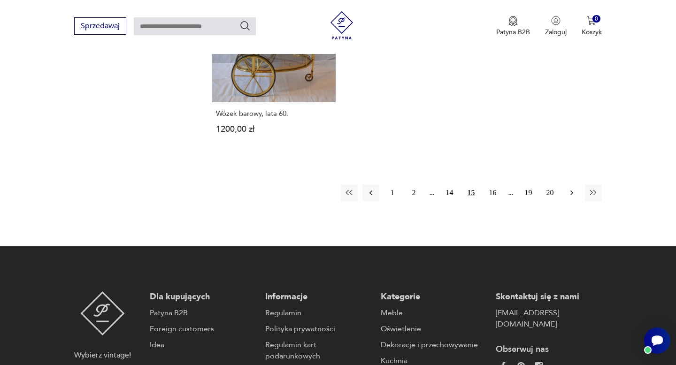
click at [573, 188] on icon "button" at bounding box center [571, 192] width 9 height 9
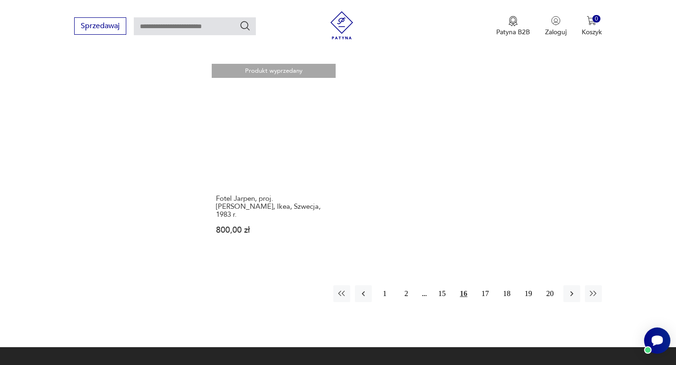
scroll to position [1316, 0]
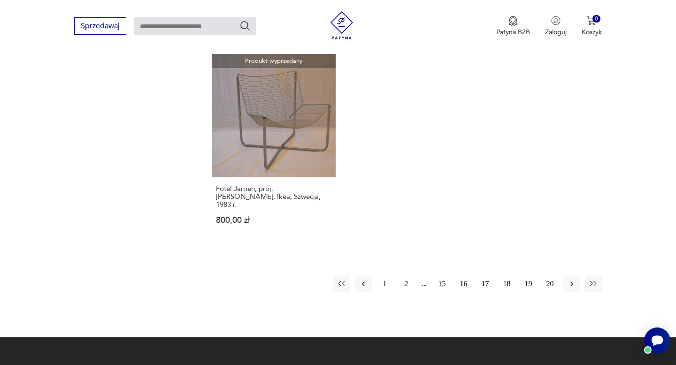
click at [443, 276] on button "15" at bounding box center [442, 284] width 17 height 17
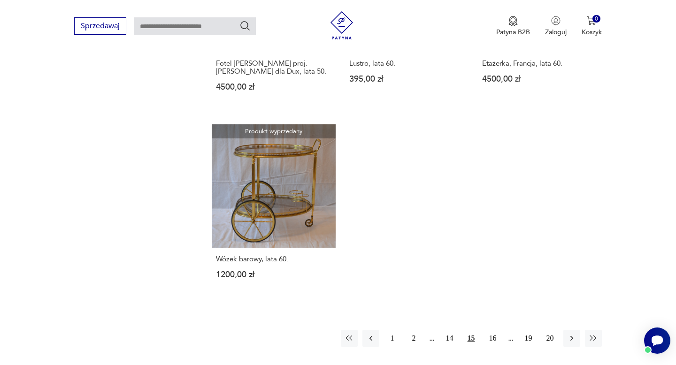
scroll to position [1239, 0]
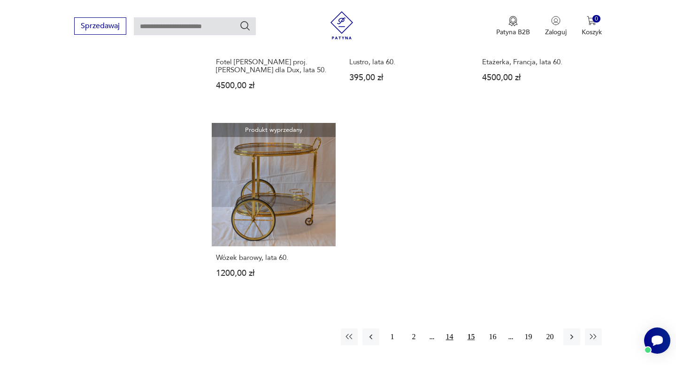
click at [450, 329] on button "14" at bounding box center [449, 337] width 17 height 17
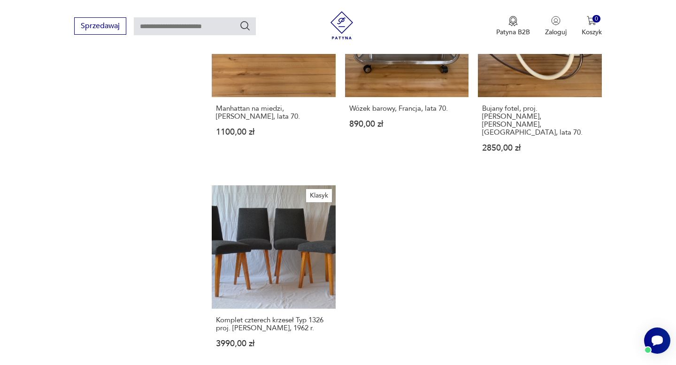
scroll to position [1239, 0]
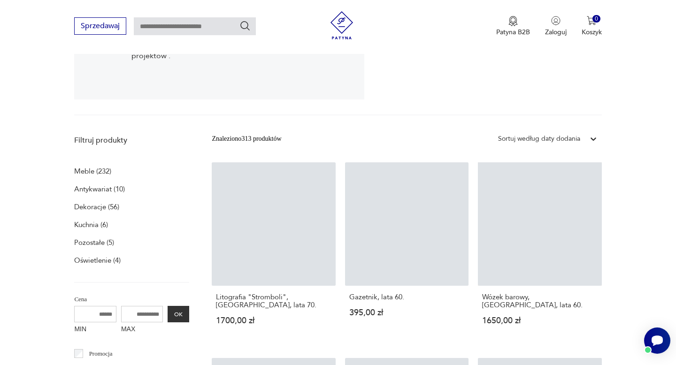
scroll to position [193, 0]
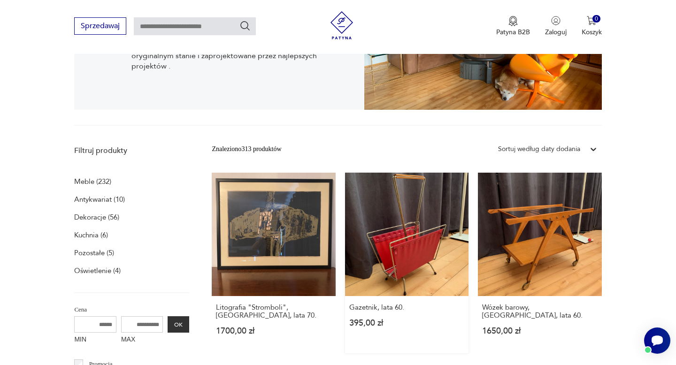
click at [430, 267] on link "Gazetnik, lata 60. 395,00 zł" at bounding box center [406, 263] width 123 height 181
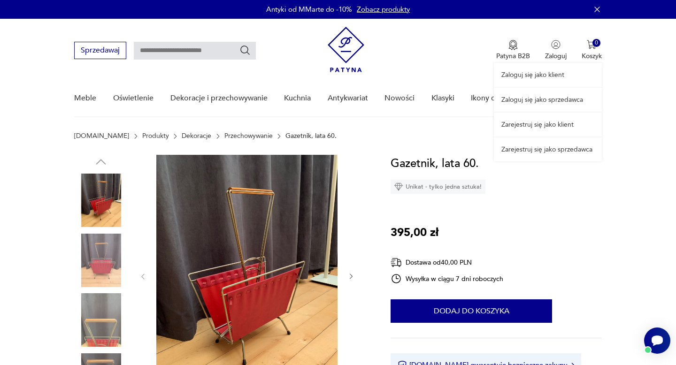
click at [540, 104] on link "Zaloguj się jako sprzedawca" at bounding box center [548, 100] width 108 height 24
